Goal: Information Seeking & Learning: Understand process/instructions

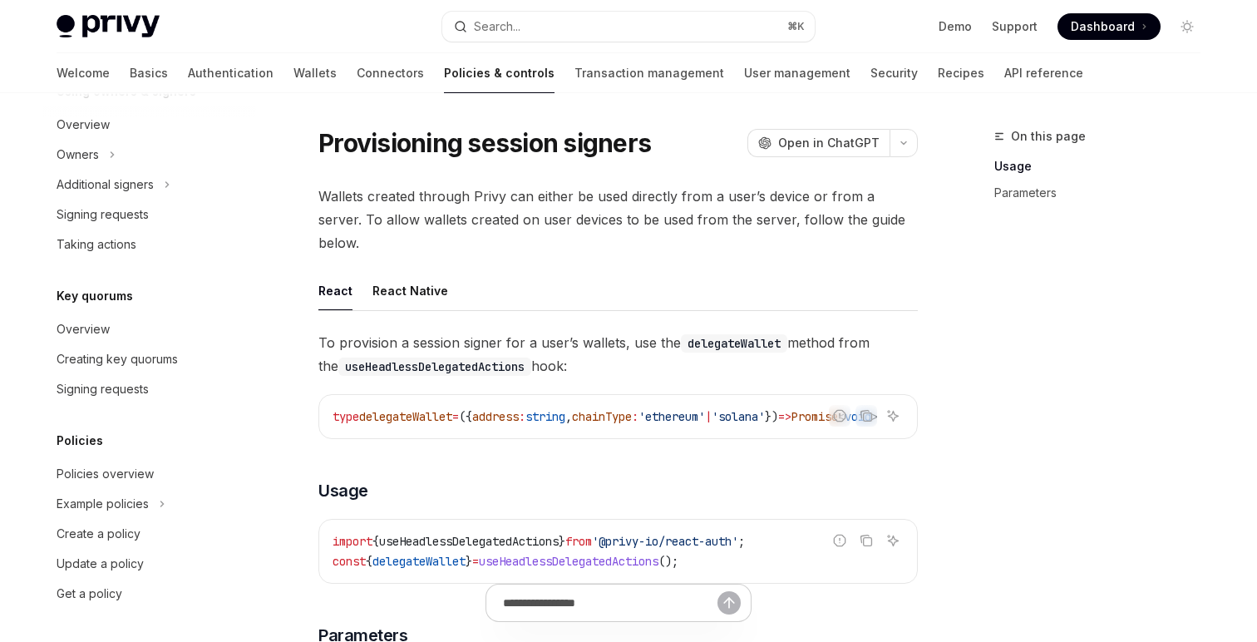
drag, startPoint x: 572, startPoint y: 343, endPoint x: 318, endPoint y: 318, distance: 255.6
click at [318, 331] on span "To provision a session signer for a user’s wallets, use the delegateWallet meth…" at bounding box center [617, 354] width 599 height 47
copy span "To provision a session signer for a user’s wallets, use the delegateWallet meth…"
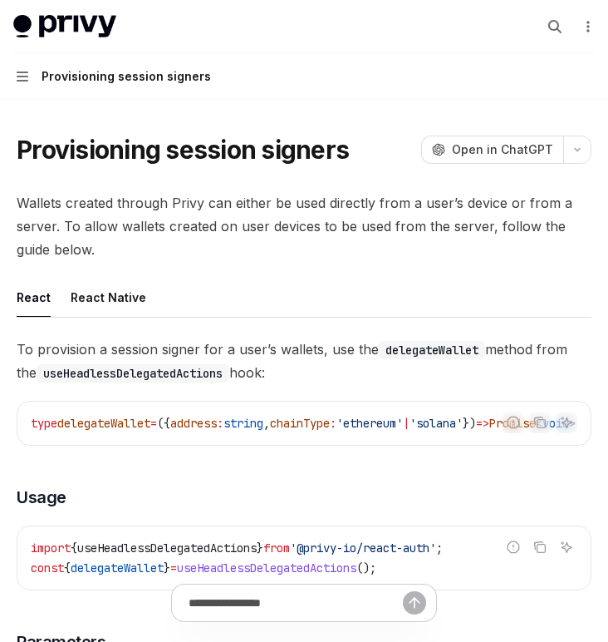
click at [217, 416] on span "address" at bounding box center [193, 423] width 47 height 15
click at [541, 417] on icon "Copy the contents from the code block" at bounding box center [540, 422] width 13 height 13
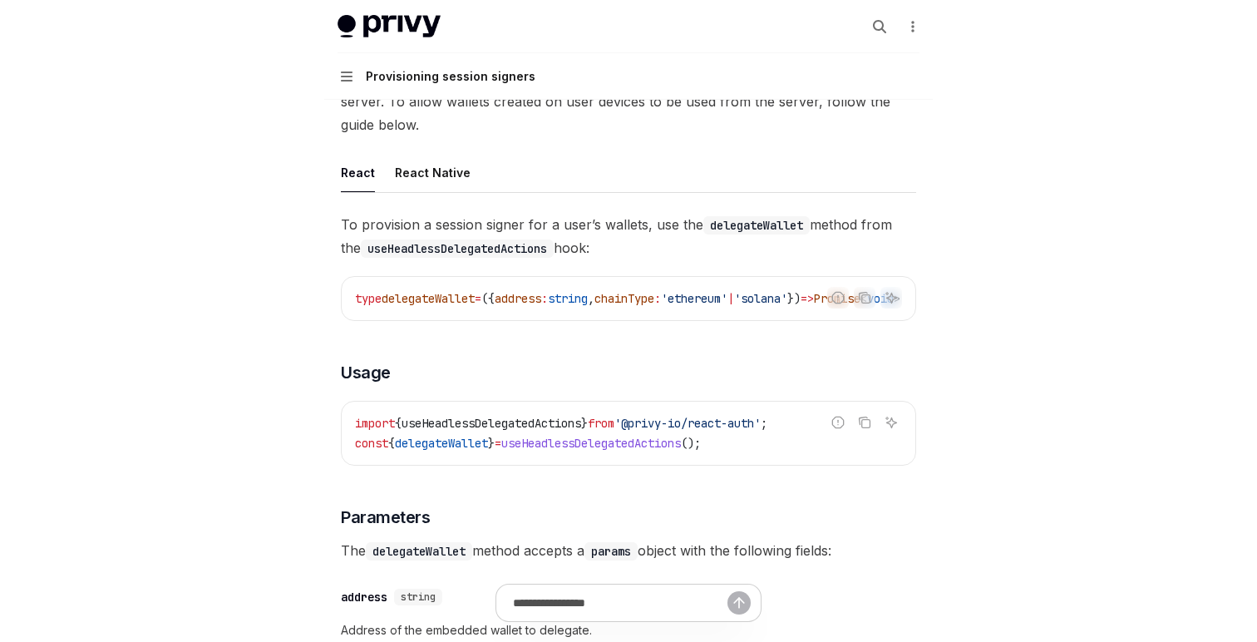
scroll to position [138, 0]
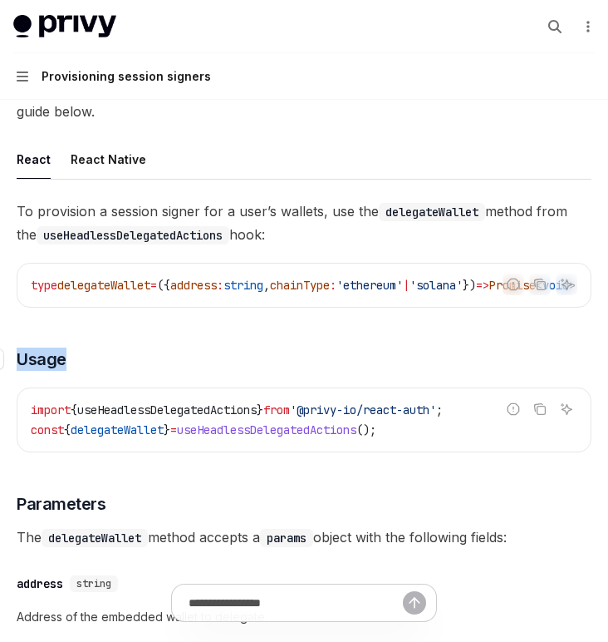
drag, startPoint x: 75, startPoint y: 360, endPoint x: 13, endPoint y: 360, distance: 61.5
click at [17, 360] on h3 "​ Usage" at bounding box center [304, 358] width 575 height 23
copy h3 "​ Usage"
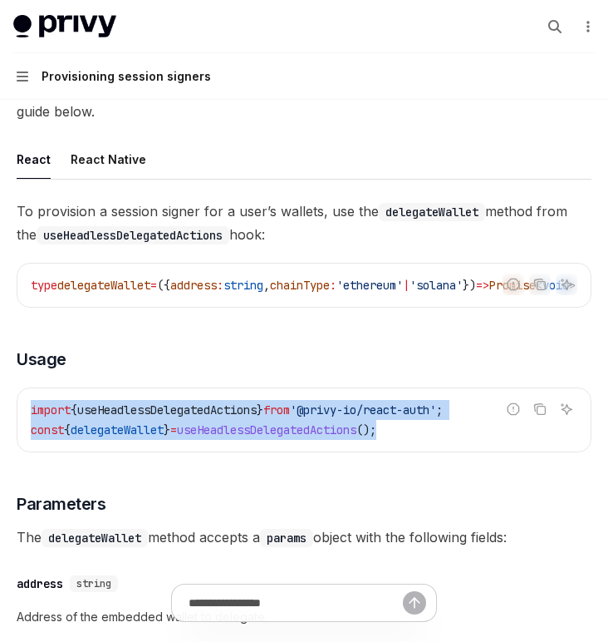
drag, startPoint x: 438, startPoint y: 435, endPoint x: 19, endPoint y: 420, distance: 419.2
click at [19, 420] on div "import { useHeadlessDelegatedActions } from '@privy-io/react-auth' ; const { de…" at bounding box center [304, 419] width 574 height 63
copy code "import { useHeadlessDelegatedActions } from '@privy-io/react-auth' ; const { de…"
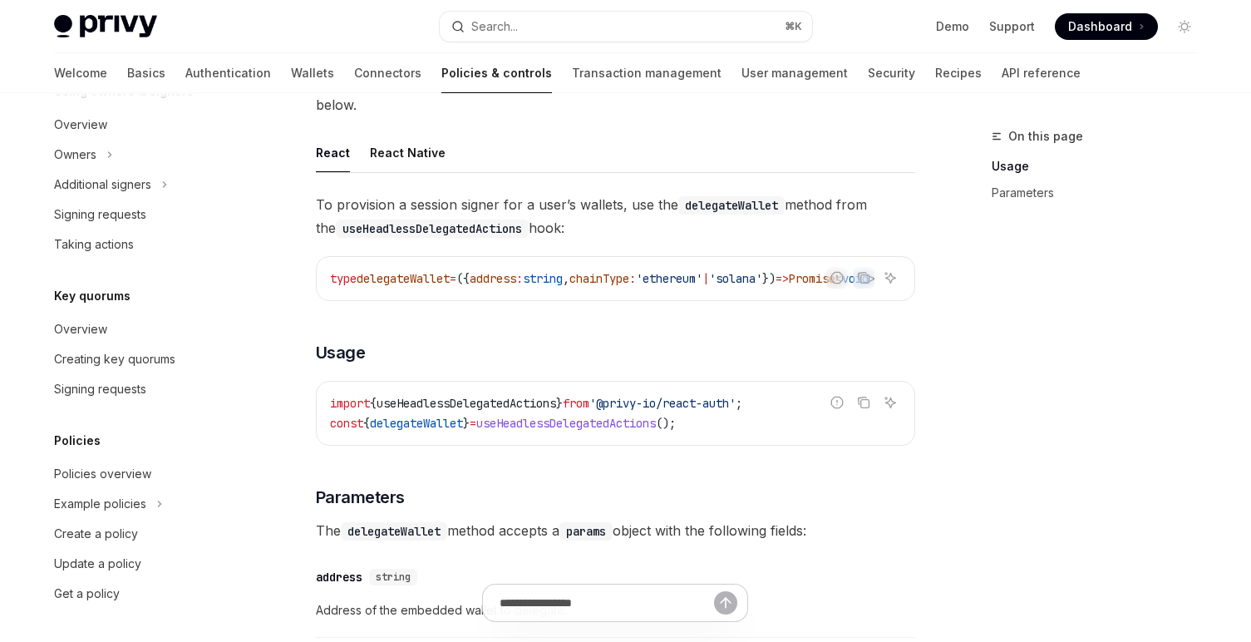
type textarea "*"
